Goal: Information Seeking & Learning: Check status

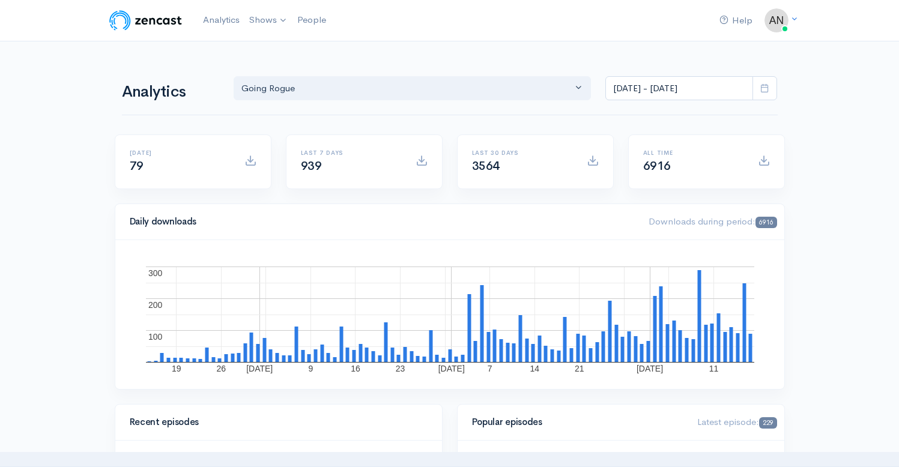
select select "15466"
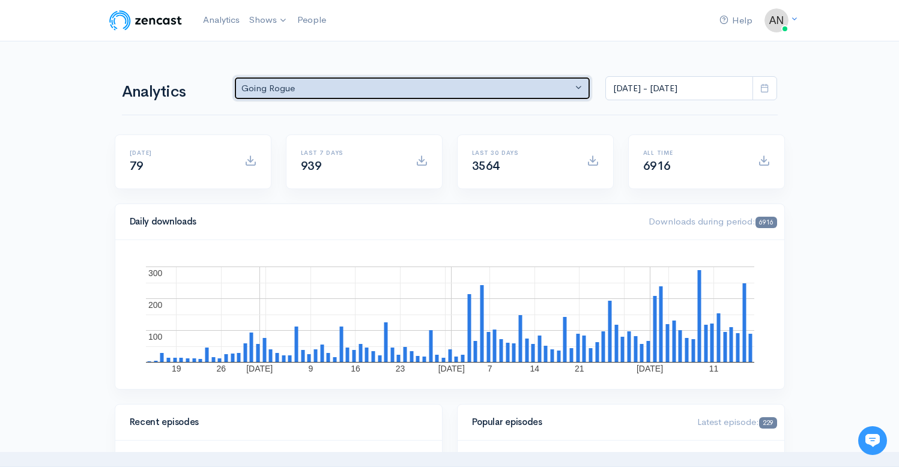
click at [388, 87] on div "Going Rogue" at bounding box center [406, 89] width 331 height 14
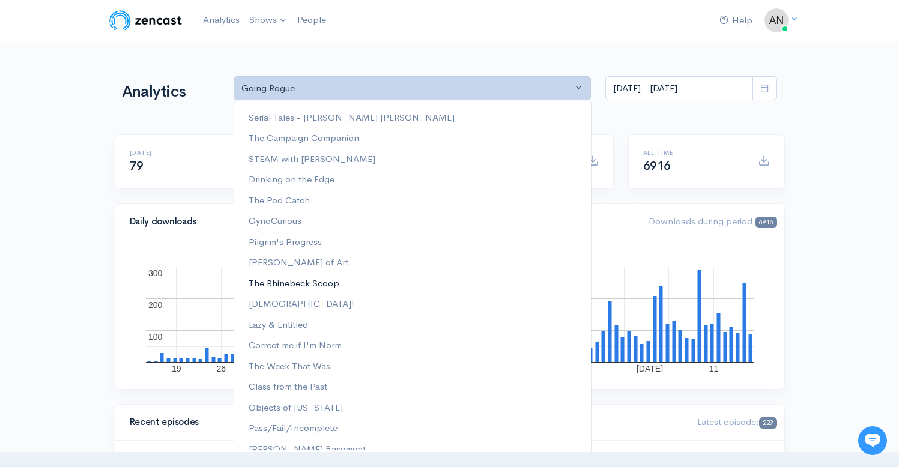
scroll to position [154, 0]
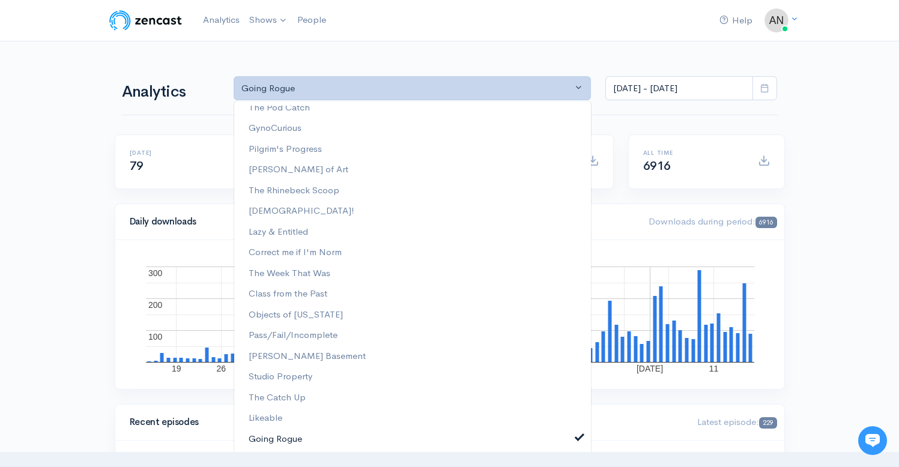
click at [577, 434] on span at bounding box center [579, 436] width 5 height 9
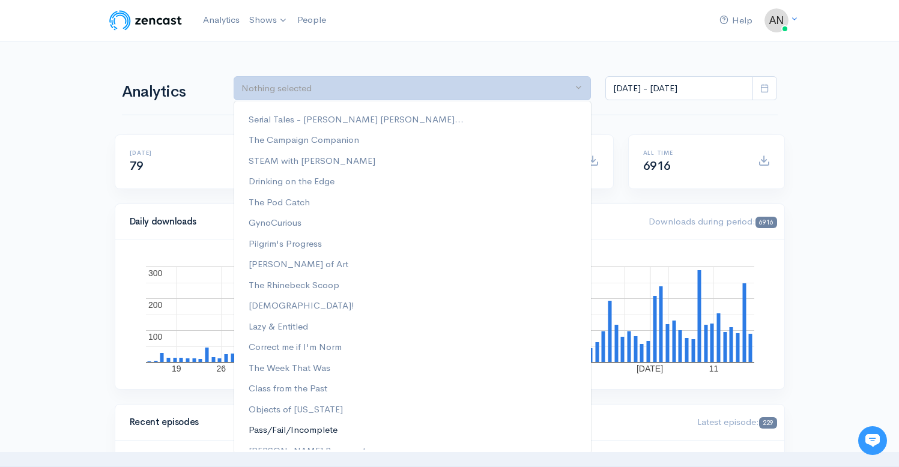
scroll to position [0, 0]
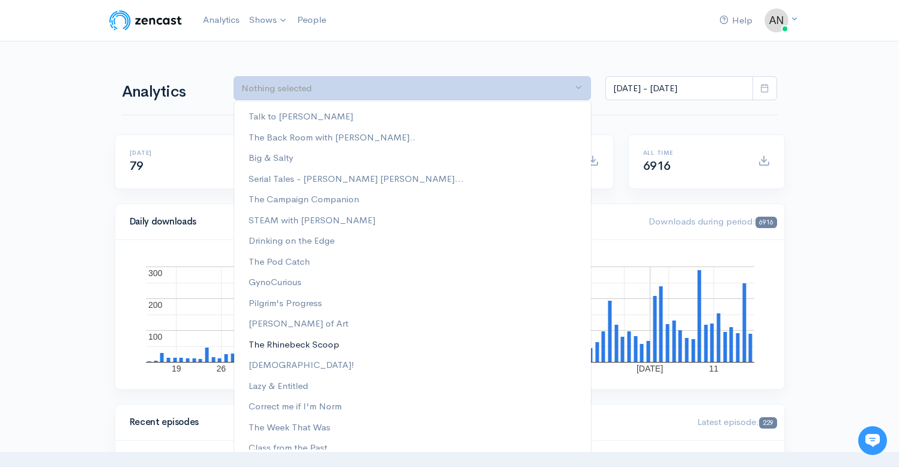
click at [292, 345] on span "The Rhinebeck Scoop" at bounding box center [294, 344] width 91 height 14
select select "13481"
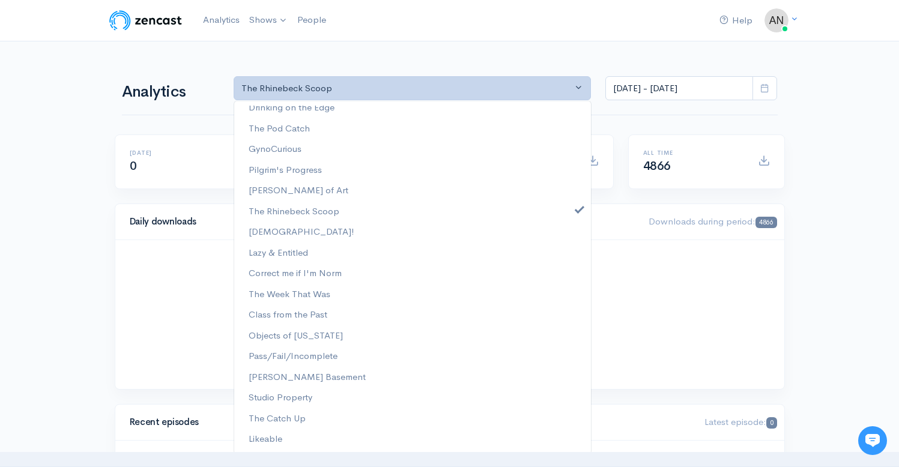
scroll to position [139, 0]
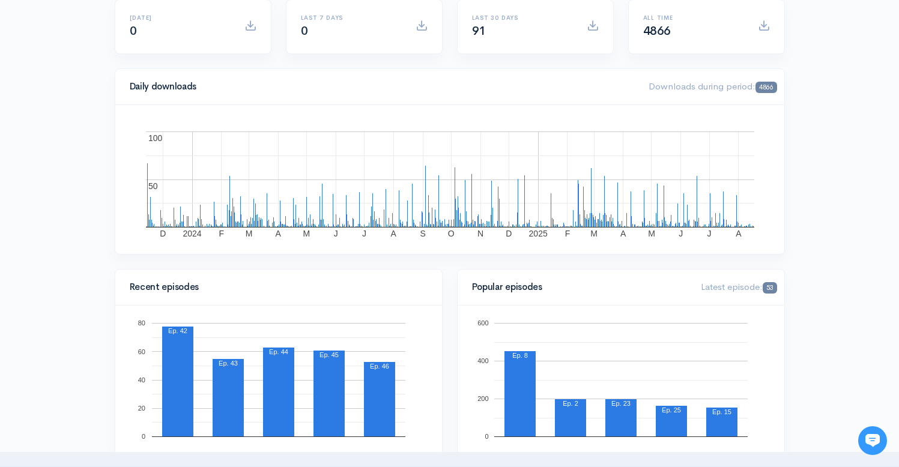
scroll to position [0, 0]
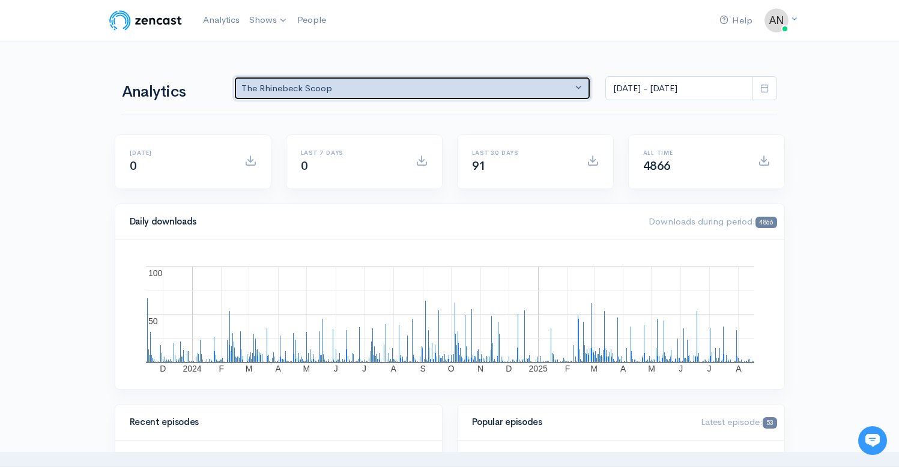
click at [324, 92] on div "The Rhinebeck Scoop" at bounding box center [406, 89] width 331 height 14
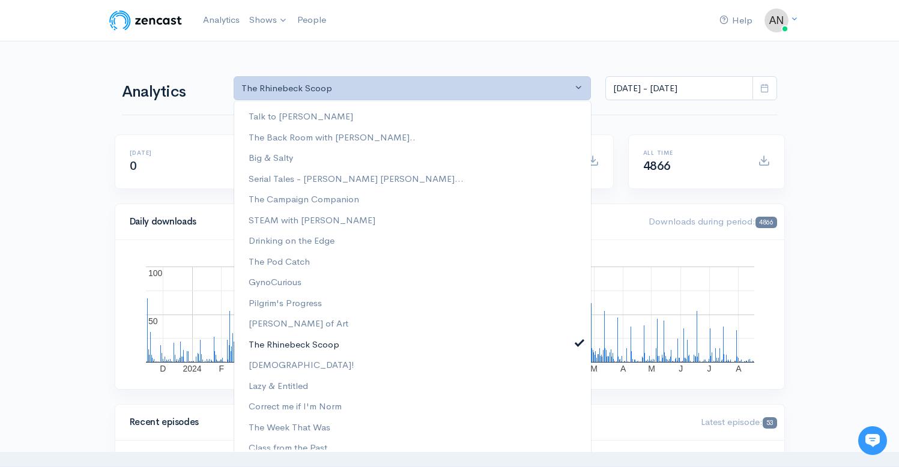
click at [577, 345] on span at bounding box center [579, 341] width 5 height 9
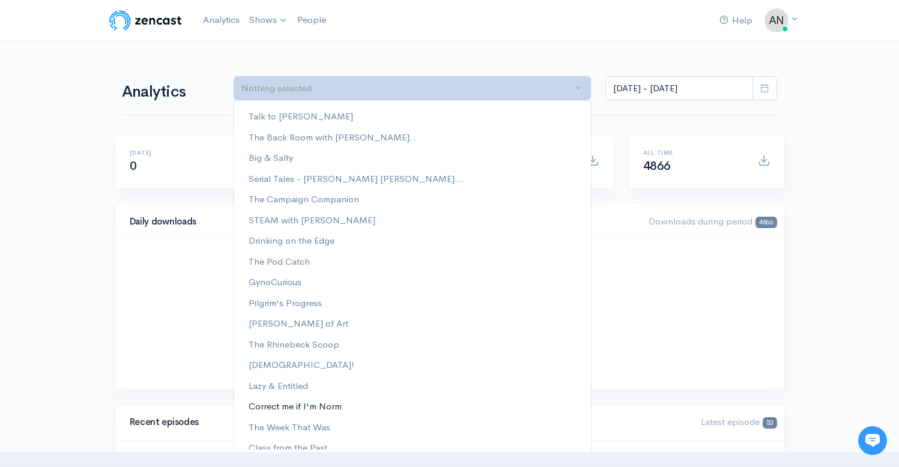
click at [315, 409] on span "Correct me if I'm Norm" at bounding box center [295, 406] width 93 height 14
select select "13974"
